Goal: Complete application form

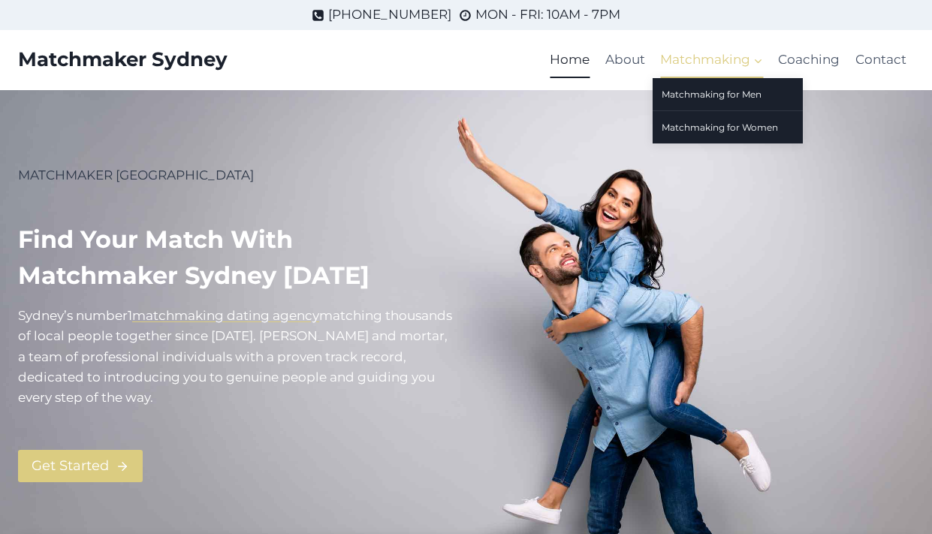
click at [694, 66] on span "Matchmaking Expand" at bounding box center [711, 60] width 103 height 20
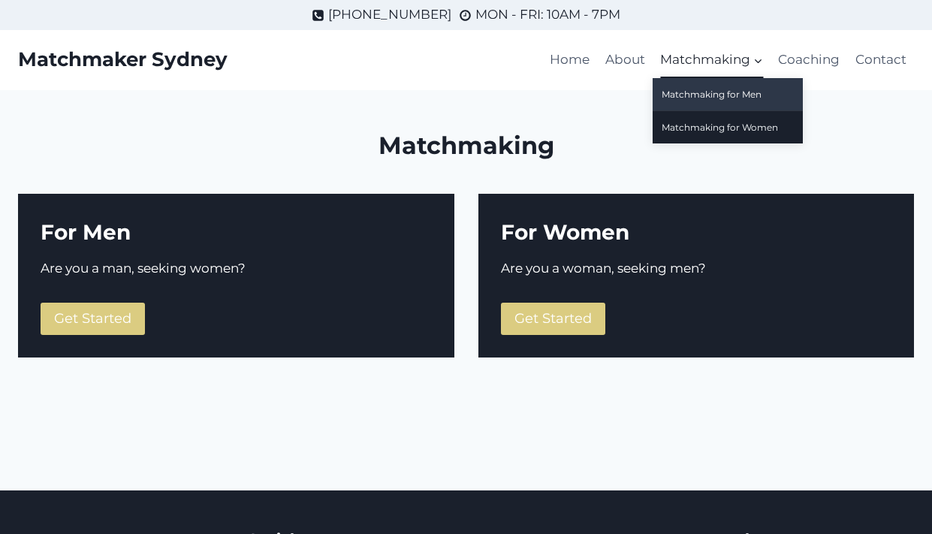
click at [703, 91] on link "Matchmaking for Men" at bounding box center [727, 94] width 150 height 32
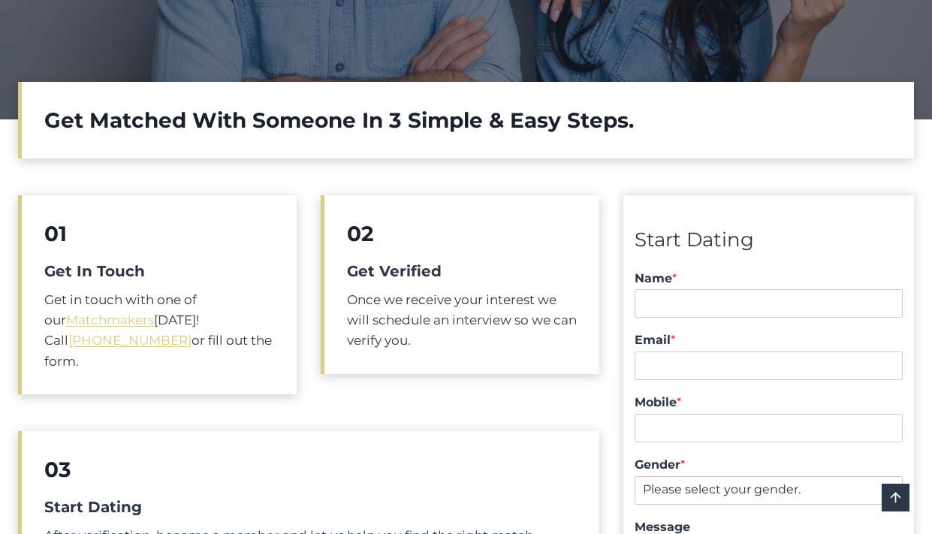
scroll to position [428, 0]
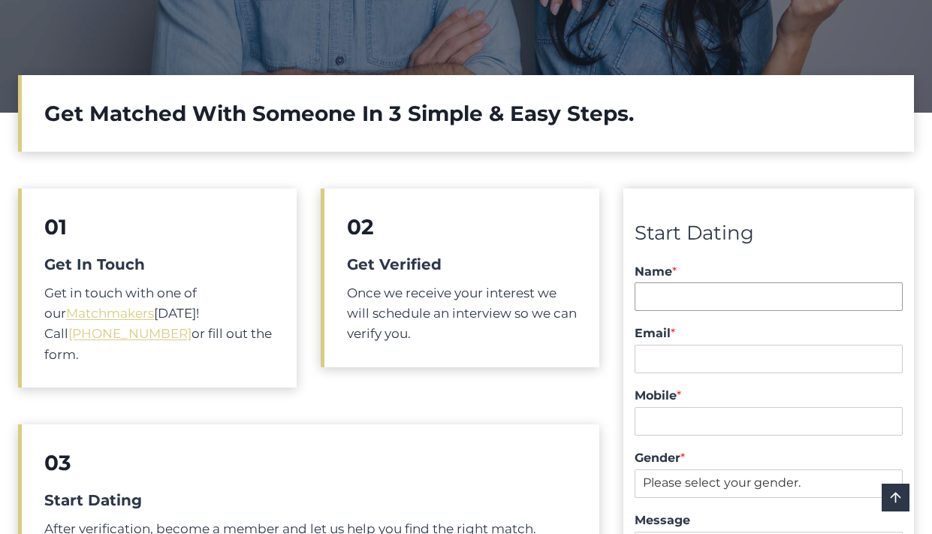
click at [665, 297] on input "Name *" at bounding box center [768, 296] width 268 height 29
type input "Duncan Schieb"
type input "duncan@duncanschieb.com"
type input "0498221100"
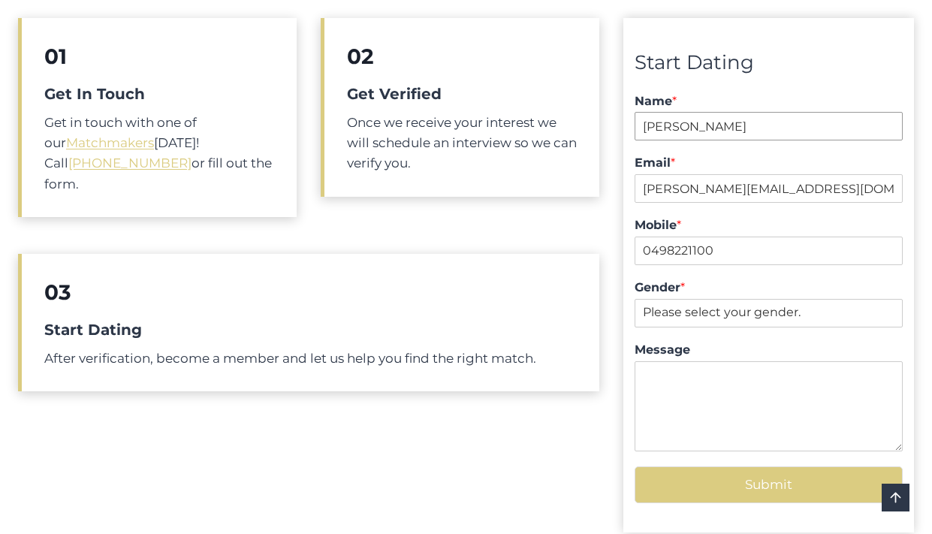
scroll to position [621, 0]
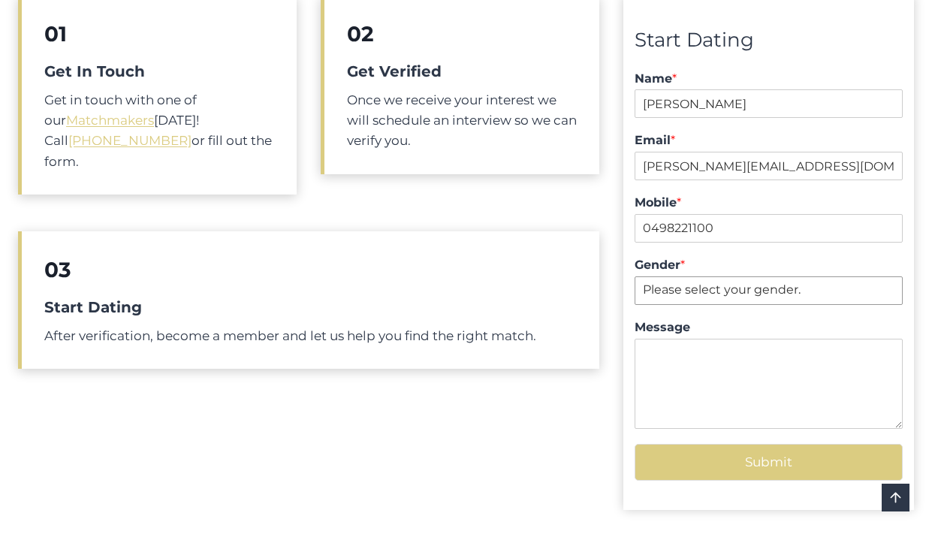
click at [685, 292] on select "Please select your gender. Male Female" at bounding box center [768, 290] width 268 height 29
select select "Male"
click at [634, 276] on select "Please select your gender. Male Female" at bounding box center [768, 290] width 268 height 29
click at [686, 342] on textarea "Message" at bounding box center [768, 384] width 268 height 90
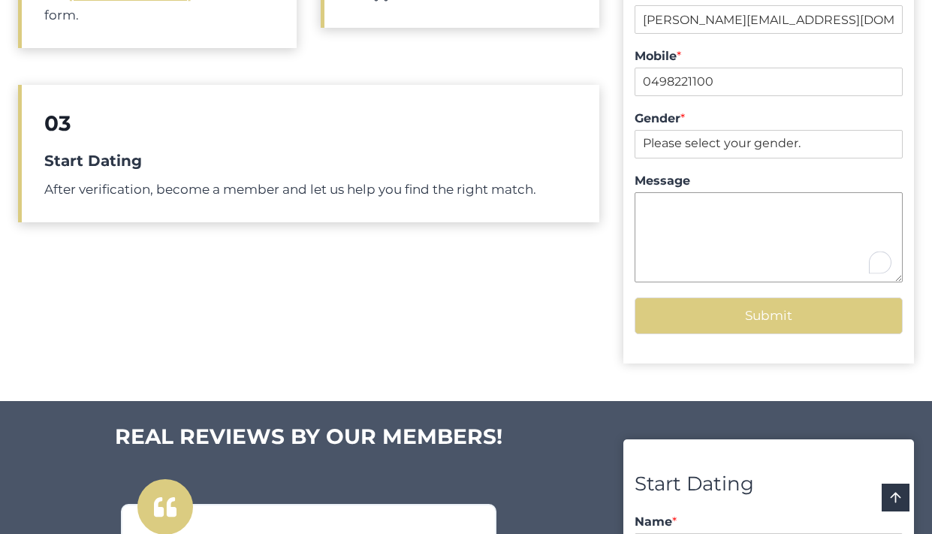
scroll to position [779, 0]
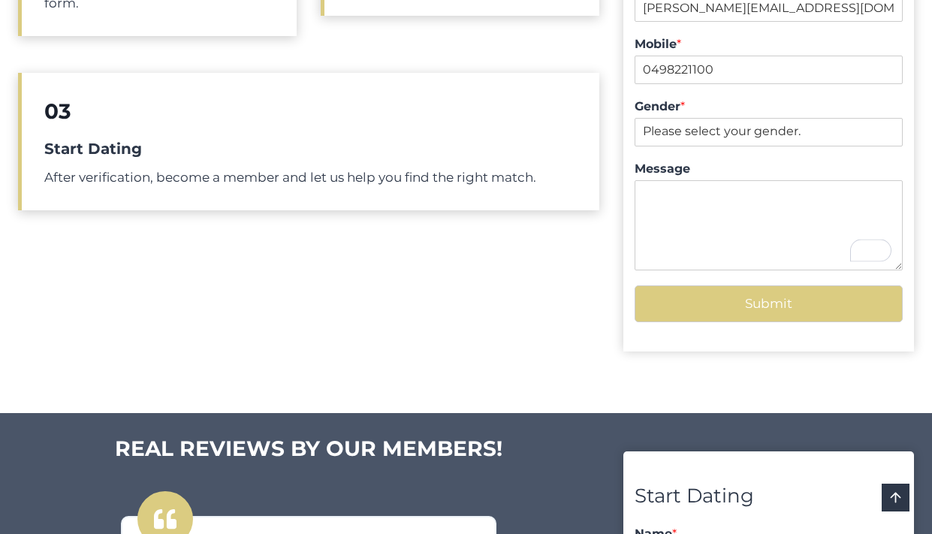
click at [749, 308] on button "Submit" at bounding box center [768, 303] width 268 height 37
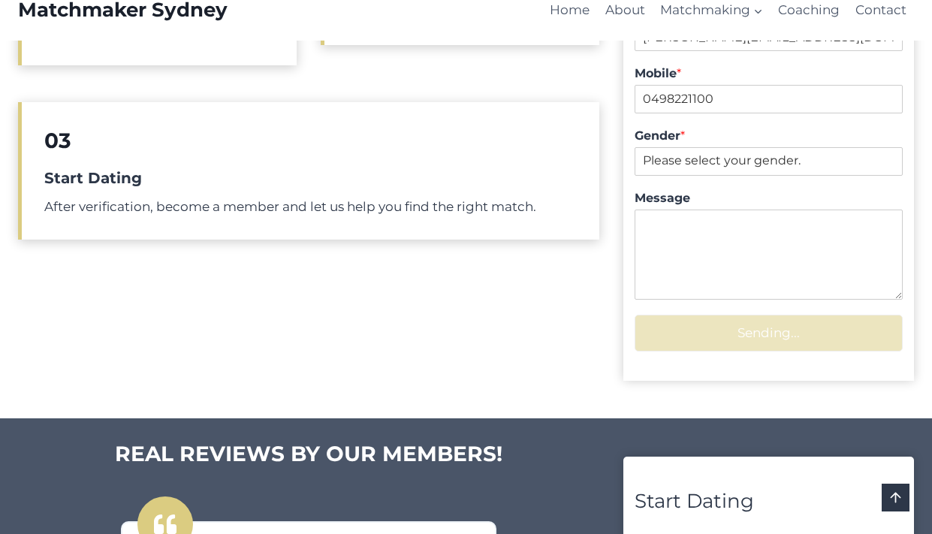
scroll to position [738, 0]
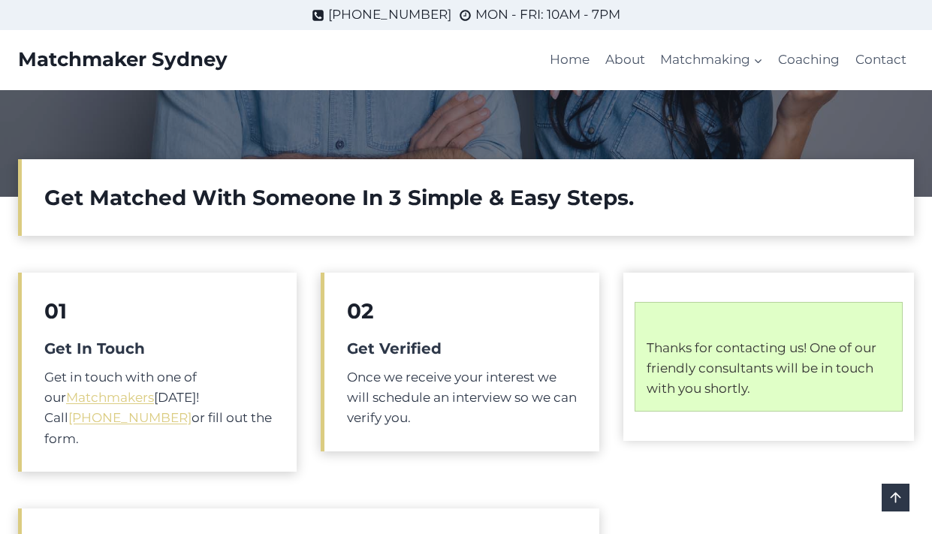
scroll to position [17, 0]
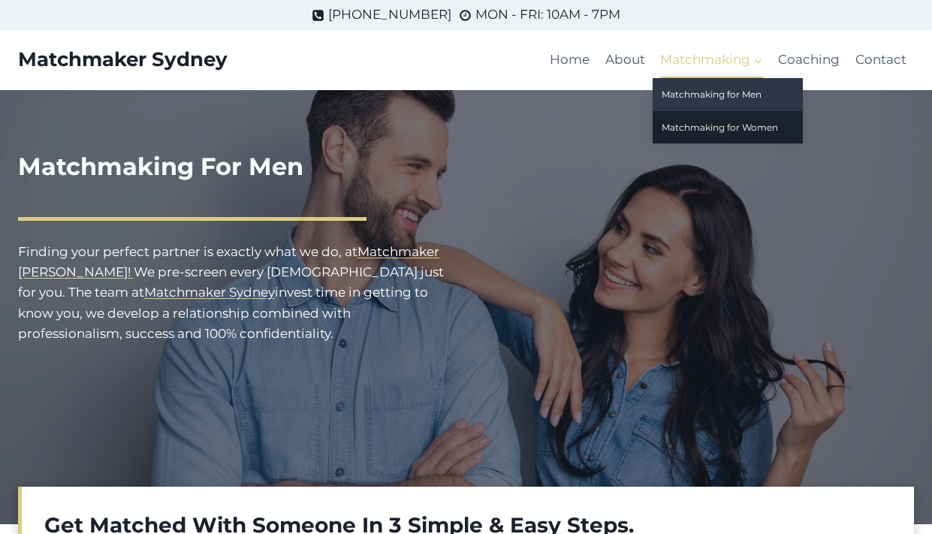
click at [750, 63] on span "Matchmaking Expand" at bounding box center [711, 60] width 103 height 20
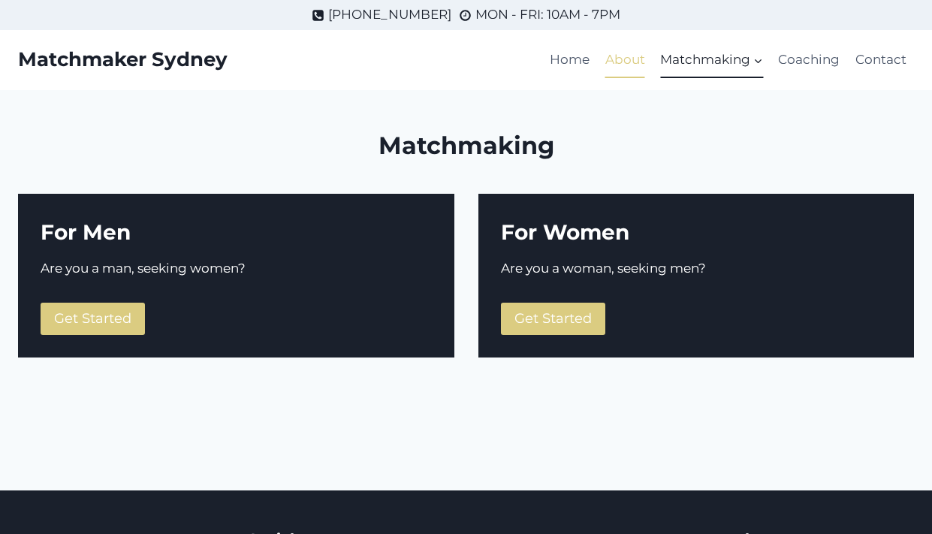
click at [633, 62] on link "About" at bounding box center [625, 60] width 55 height 36
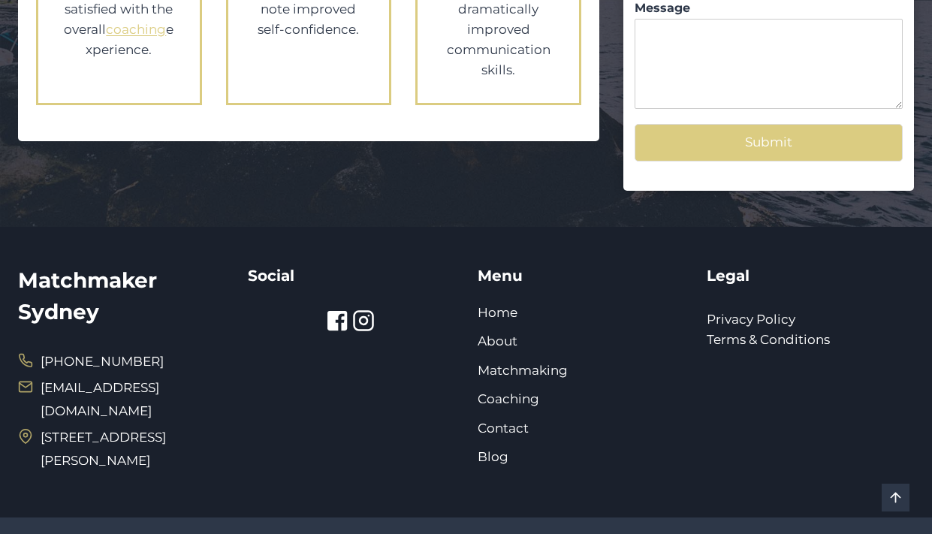
scroll to position [1797, 0]
